Goal: Task Accomplishment & Management: Manage account settings

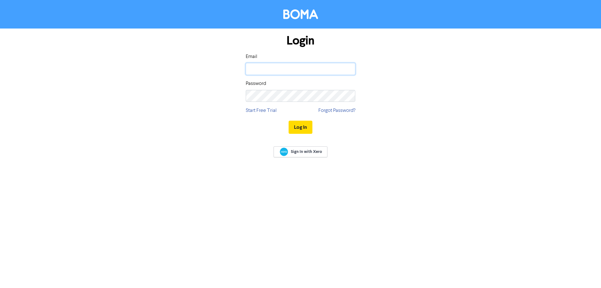
click at [283, 73] on input "email" at bounding box center [301, 69] width 110 height 12
type input "[PERSON_NAME][EMAIL_ADDRESS][DOMAIN_NAME]"
click at [289, 121] on button "Log In" at bounding box center [301, 127] width 24 height 13
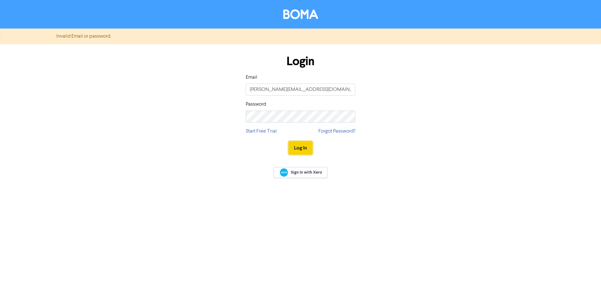
click at [302, 148] on button "Log In" at bounding box center [301, 147] width 24 height 13
click at [232, 112] on div "Login Email [PERSON_NAME][EMAIL_ADDRESS][DOMAIN_NAME] Password Start Free Trial…" at bounding box center [300, 104] width 357 height 111
click at [298, 148] on button "Log In" at bounding box center [301, 147] width 24 height 13
click at [289, 141] on button "Log In" at bounding box center [301, 147] width 24 height 13
click at [244, 112] on div "Login Email [PERSON_NAME][EMAIL_ADDRESS][DOMAIN_NAME] Password Start Free Trial…" at bounding box center [300, 104] width 119 height 111
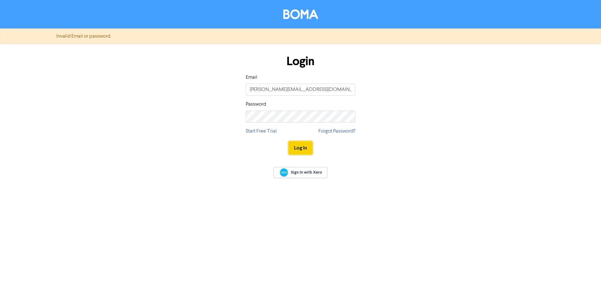
click at [308, 149] on button "Log In" at bounding box center [301, 147] width 24 height 13
click at [222, 113] on div "Login Email [PERSON_NAME][EMAIL_ADDRESS][DOMAIN_NAME] Password Start Free Trial…" at bounding box center [300, 104] width 357 height 111
click at [300, 149] on button "Log In" at bounding box center [301, 147] width 24 height 13
click at [334, 129] on link "Forgot Password?" at bounding box center [336, 131] width 37 height 8
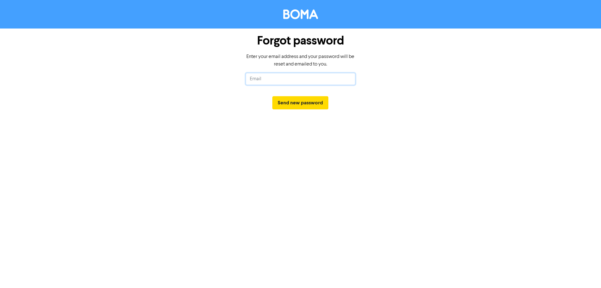
click at [264, 81] on input "text" at bounding box center [301, 79] width 110 height 12
type input "[PERSON_NAME][EMAIL_ADDRESS][DOMAIN_NAME]"
click at [295, 103] on button "Send new password" at bounding box center [300, 102] width 56 height 13
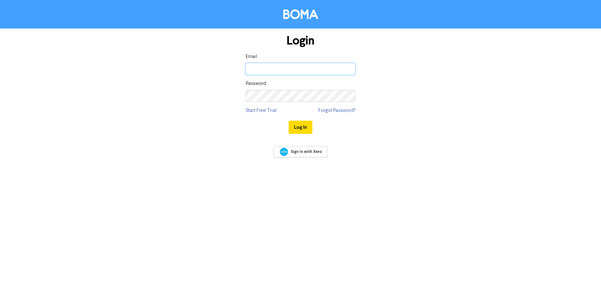
drag, startPoint x: 0, startPoint y: 0, endPoint x: 258, endPoint y: 69, distance: 267.3
click at [258, 69] on input "email" at bounding box center [301, 69] width 110 height 12
type input "[PERSON_NAME][EMAIL_ADDRESS][DOMAIN_NAME]"
click at [306, 127] on button "Log In" at bounding box center [301, 127] width 24 height 13
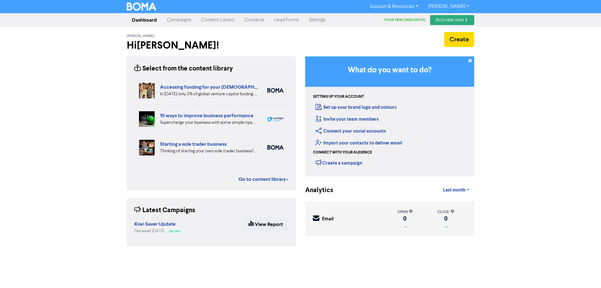
click at [438, 8] on link "Susie Johnstone" at bounding box center [448, 7] width 51 height 10
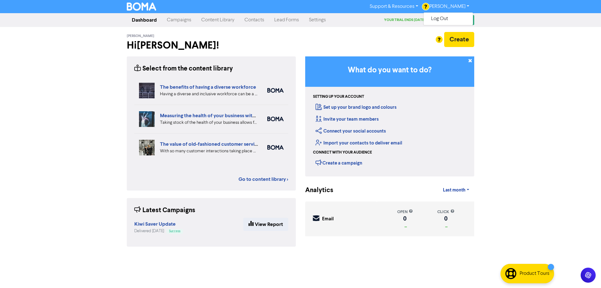
click at [324, 21] on link "Settings" at bounding box center [317, 20] width 27 height 13
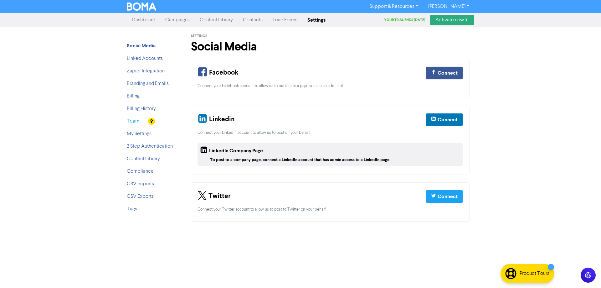
click at [135, 121] on link "Team" at bounding box center [133, 121] width 13 height 5
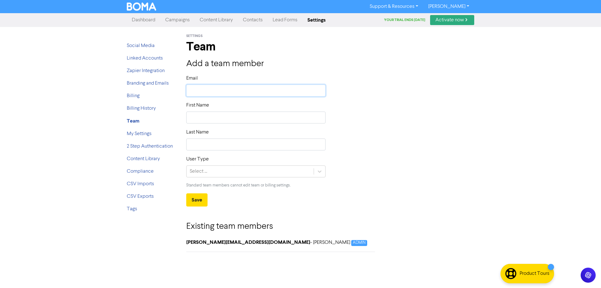
drag, startPoint x: 220, startPoint y: 90, endPoint x: 225, endPoint y: 93, distance: 5.2
click at [220, 90] on input "text" at bounding box center [255, 91] width 139 height 12
type input "S"
type input "Sh"
type input "S"
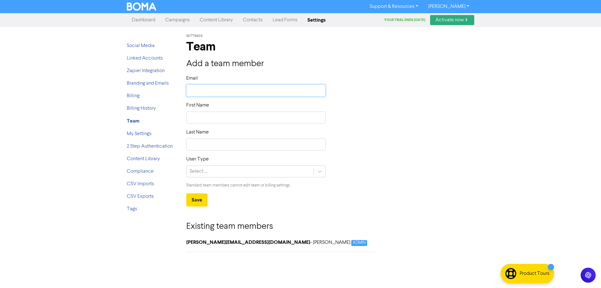
type input "s"
type input "sh"
type input "sha"
type input "shar"
type input "sharo"
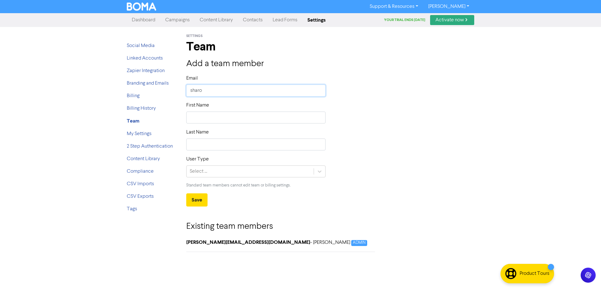
type input "sharon"
type input "sharon@"
type input "sharon@s"
type input "sharon@sh"
type input "sharon@sha"
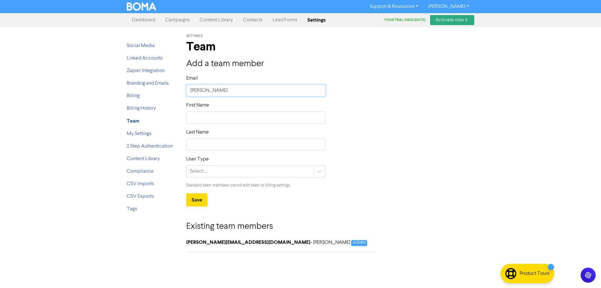
type input "sharon@shan"
type input "sharon@shand"
type input "sharon@shandth"
type input "sharon@shandtho"
type input "sharon@shandthom"
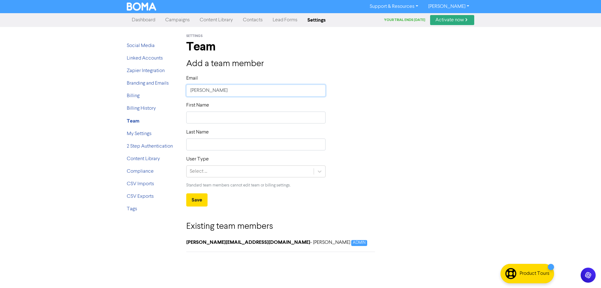
type input "sharon@shandthoms"
type input "sharon@shandthomso"
type input "sharon@shandthomson"
type input "sharon@shandthomson."
type input "sharon@shandthomson.c"
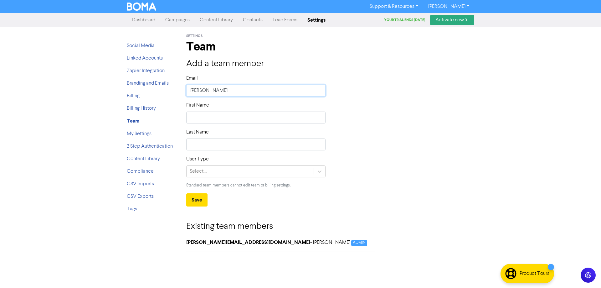
type input "sharon@shandthomson.co"
type input "sharon@shandthomson.co."
type input "sharon@shandthomson.co.n"
type input "sharon@shandthomson.co.nz"
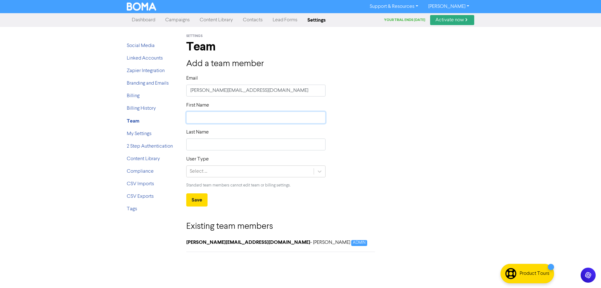
type input "S"
type input "Sh"
type input "Sha"
type input "Shar"
type input "Sharo"
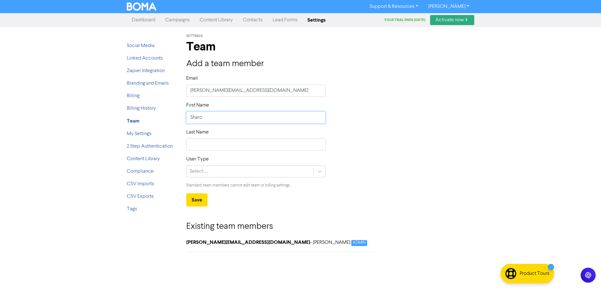
type input "Sharon"
type input "Morrison"
click at [213, 171] on div "Select ..." at bounding box center [250, 171] width 127 height 11
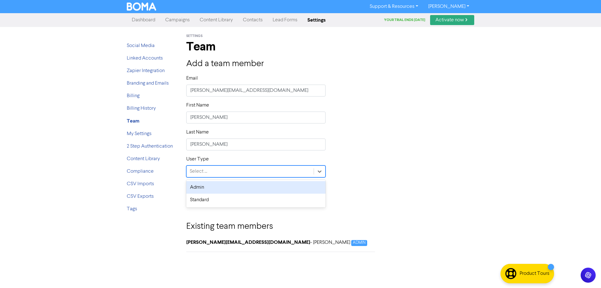
click at [205, 189] on div "Admin" at bounding box center [255, 187] width 139 height 13
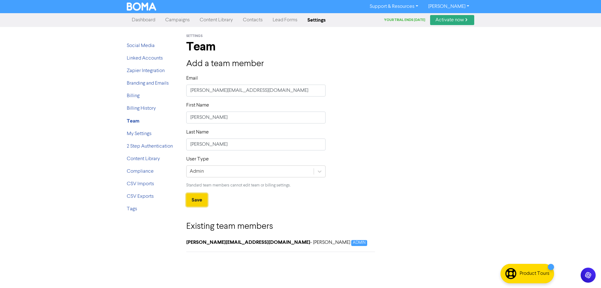
click at [199, 203] on button "Save" at bounding box center [196, 199] width 21 height 13
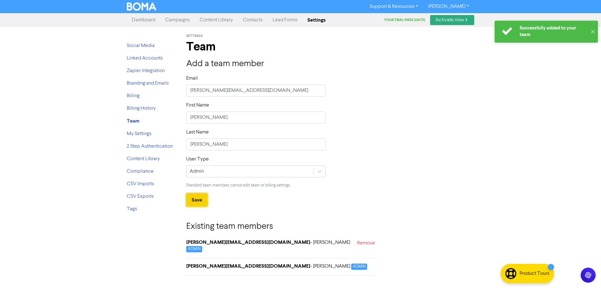
click at [194, 202] on button "Save" at bounding box center [196, 199] width 21 height 13
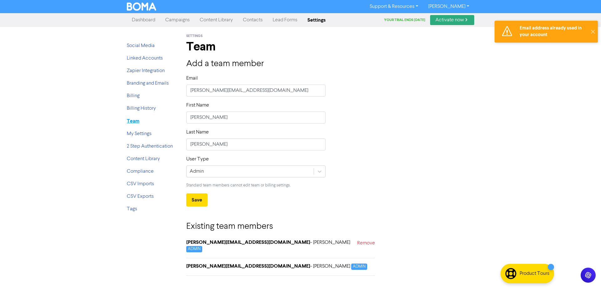
click at [134, 122] on strong "Team" at bounding box center [133, 121] width 13 height 6
drag, startPoint x: 203, startPoint y: 90, endPoint x: 211, endPoint y: 95, distance: 10.3
click at [203, 90] on input "text" at bounding box center [255, 91] width 139 height 12
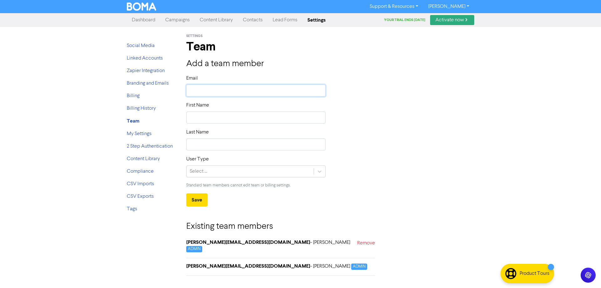
type input "maree@shandthomson.co.nz"
click at [214, 115] on input "text" at bounding box center [255, 117] width 139 height 12
type input "M"
type input "Ma"
type input "Mar"
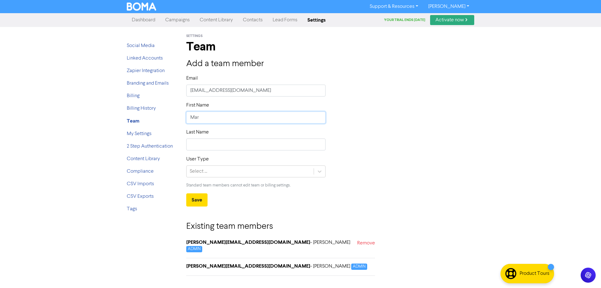
type input "Mare"
type input "Maree"
type input "Milligan"
click at [228, 172] on div "Select ..." at bounding box center [250, 171] width 127 height 11
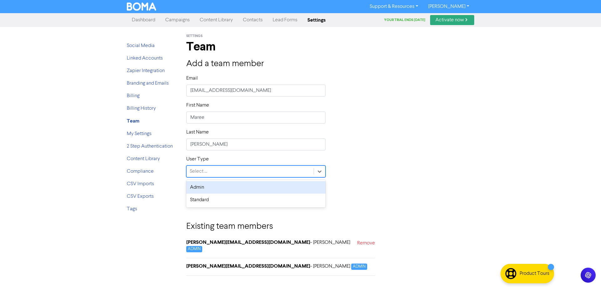
click at [191, 188] on div "Admin" at bounding box center [255, 187] width 139 height 13
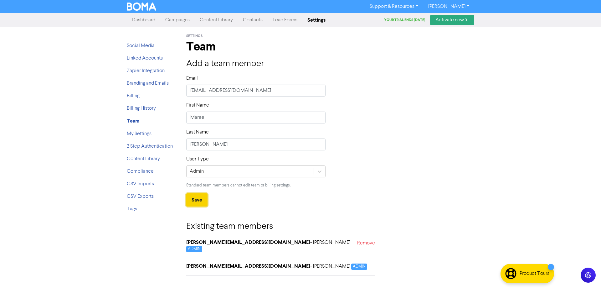
click at [198, 199] on button "Save" at bounding box center [196, 199] width 21 height 13
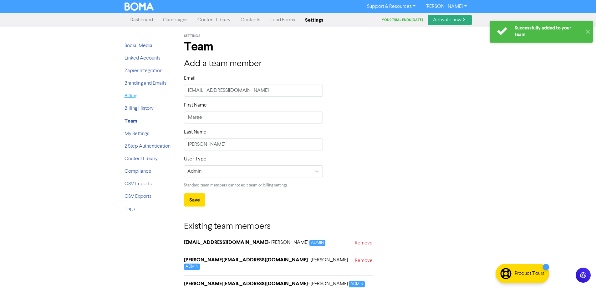
click at [125, 94] on link "Billing" at bounding box center [131, 95] width 13 height 5
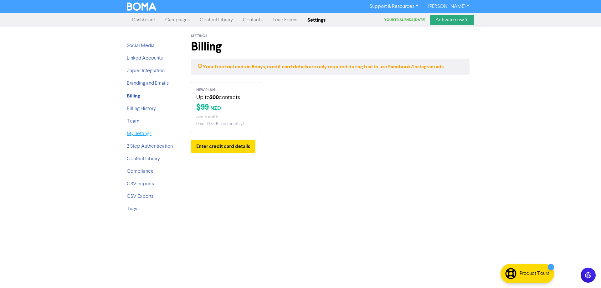
click at [133, 134] on link "My Settings" at bounding box center [139, 133] width 25 height 5
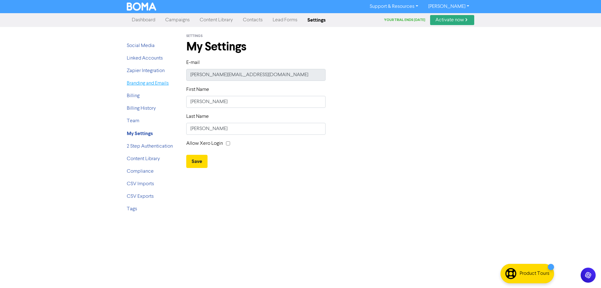
click at [142, 85] on link "Branding and Emails" at bounding box center [148, 83] width 42 height 5
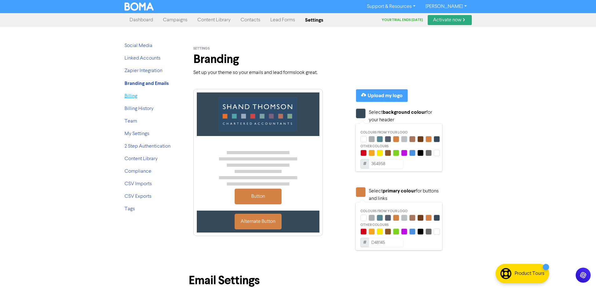
click at [128, 98] on link "Billing" at bounding box center [131, 96] width 13 height 5
